Goal: Task Accomplishment & Management: Manage account settings

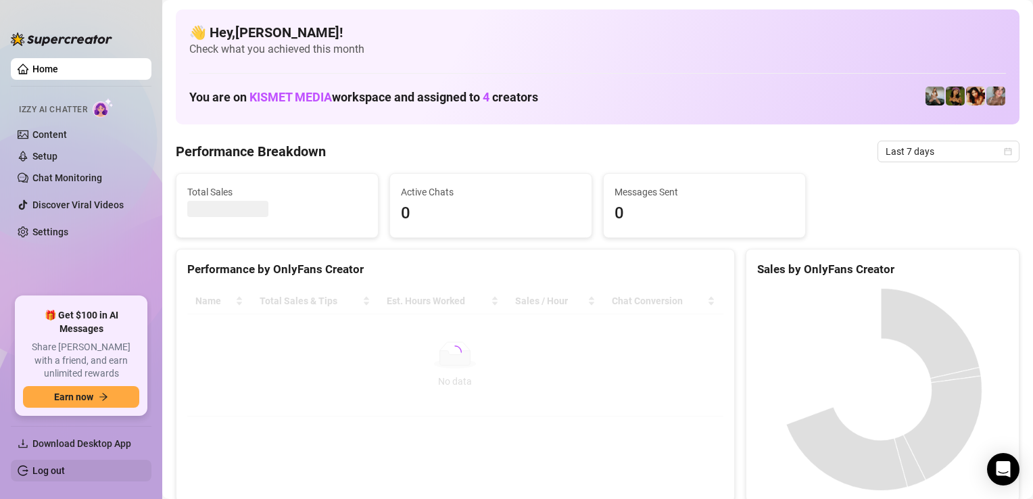
click at [57, 474] on link "Log out" at bounding box center [48, 470] width 32 height 11
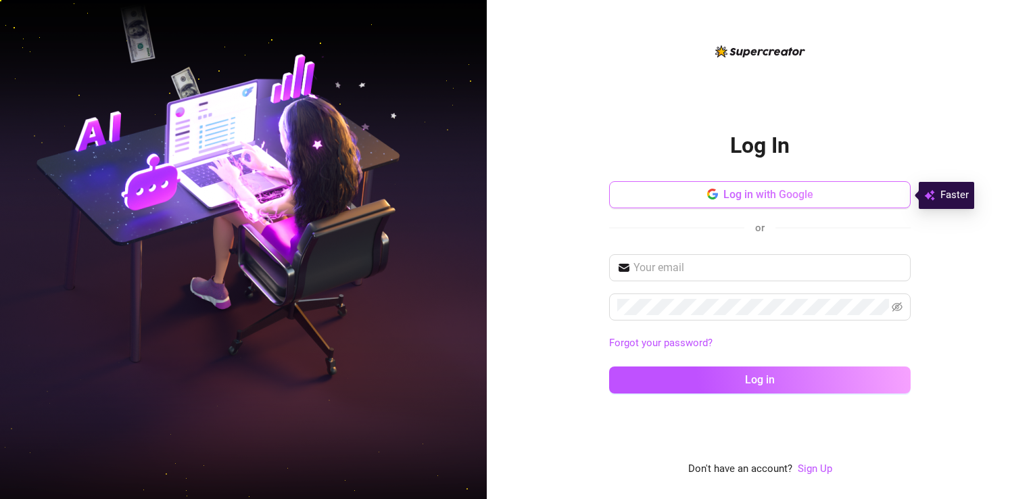
click at [682, 193] on button "Log in with Google" at bounding box center [760, 194] width 302 height 27
